Goal: Information Seeking & Learning: Learn about a topic

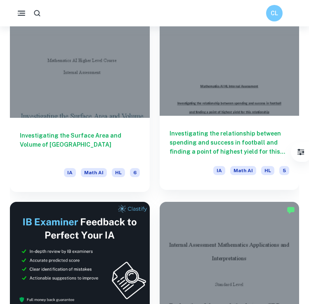
scroll to position [247, 0]
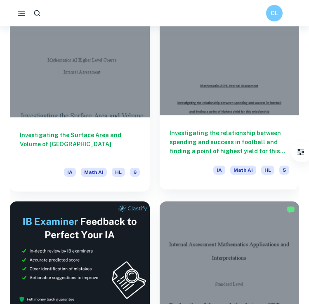
click at [179, 143] on h6 "Investigating the relationship between spending and success in football and fin…" at bounding box center [229, 142] width 120 height 27
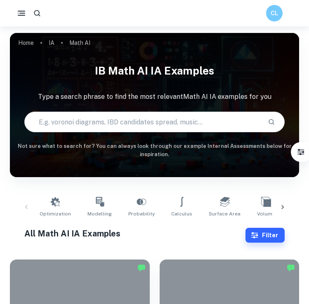
click at [113, 120] on input "text" at bounding box center [143, 121] width 236 height 23
type input "m"
click at [115, 113] on input "text" at bounding box center [143, 121] width 236 height 23
type input "m"
type input "ib math ia volleyball"
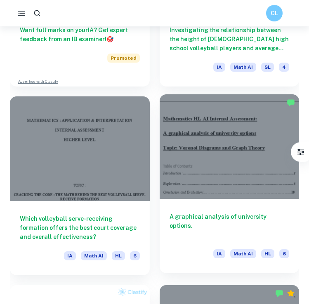
scroll to position [540, 0]
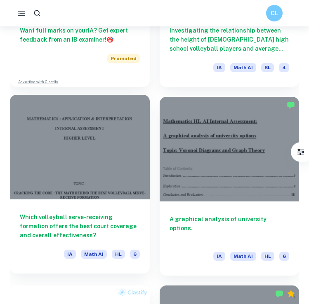
click at [90, 227] on h6 "Which volleyball serve-receiving formation offers the best court coverage and o…" at bounding box center [80, 226] width 120 height 27
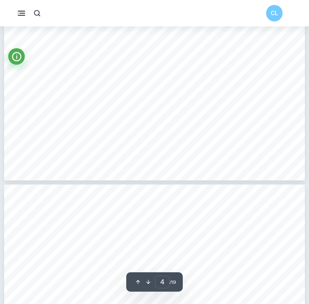
scroll to position [1265, 0]
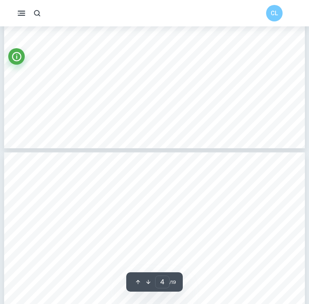
type input "3"
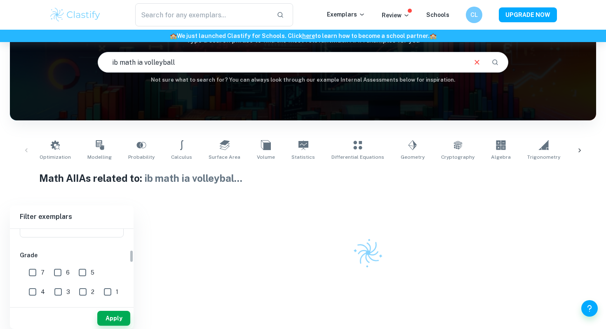
scroll to position [123, 0]
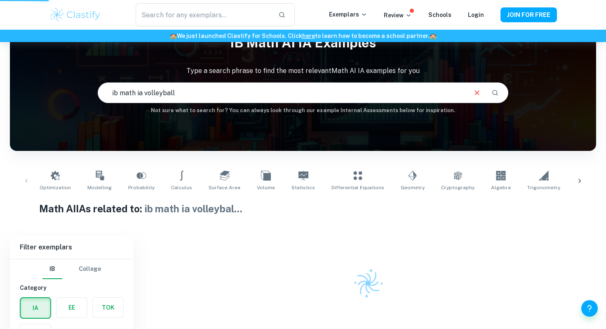
scroll to position [3, 0]
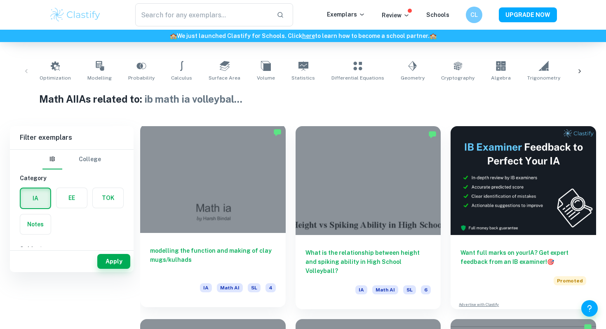
scroll to position [164, 0]
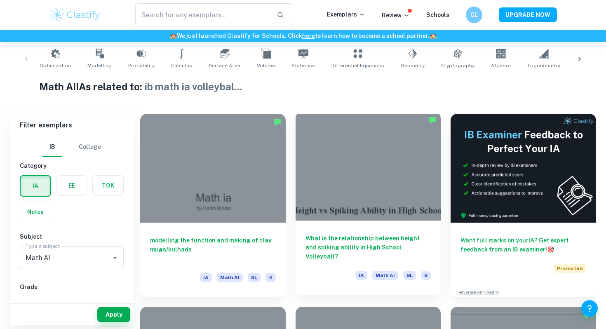
click at [313, 244] on h6 "What is the relationship between height and spiking ability in High School Voll…" at bounding box center [368, 247] width 126 height 27
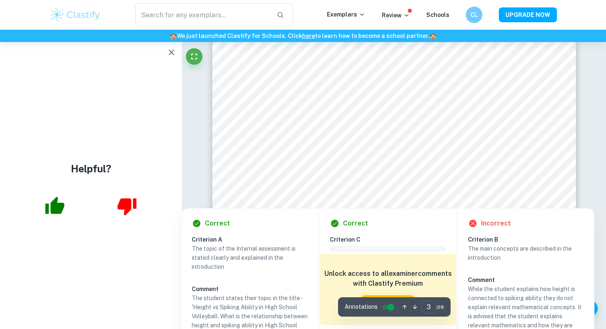
scroll to position [1298, 0]
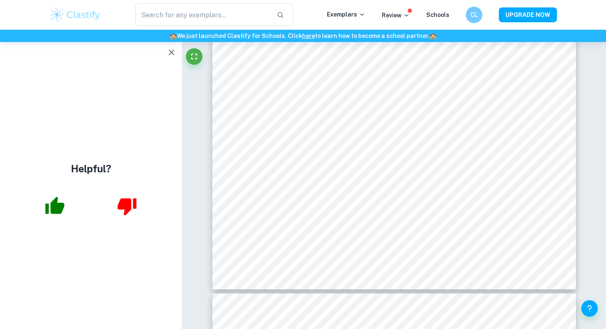
type input "1"
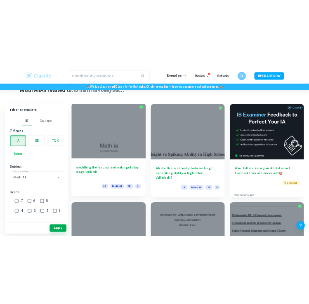
scroll to position [210, 0]
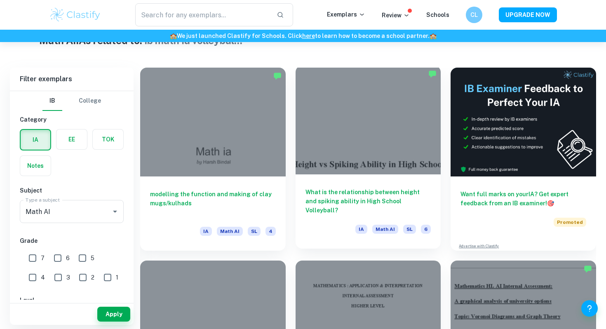
drag, startPoint x: 420, startPoint y: 202, endPoint x: 413, endPoint y: 202, distance: 7.0
